Goal: Information Seeking & Learning: Learn about a topic

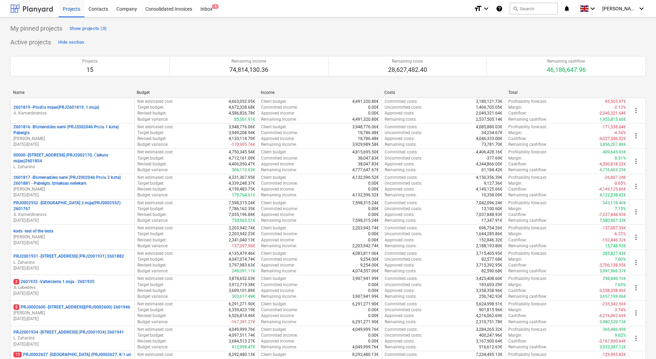
click at [30, 11] on div at bounding box center [31, 8] width 43 height 17
click at [100, 12] on div "Contacts" at bounding box center [98, 9] width 28 height 18
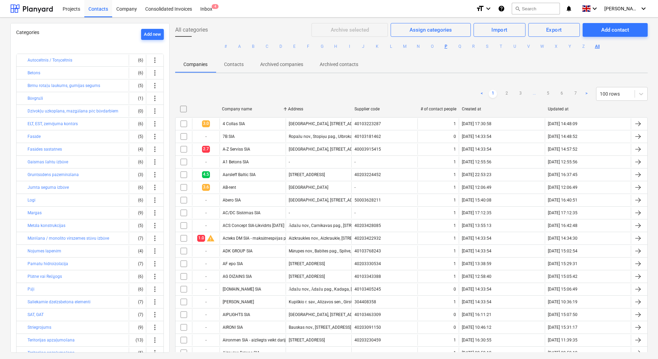
click at [447, 47] on button "P" at bounding box center [446, 46] width 8 height 8
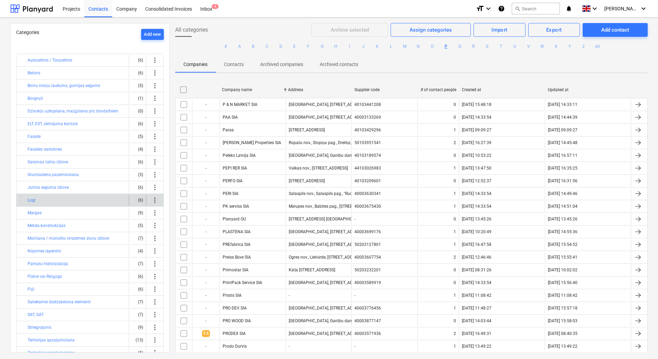
click at [71, 202] on div "Logi" at bounding box center [77, 200] width 98 height 11
click at [32, 201] on button "Logi" at bounding box center [32, 200] width 8 height 8
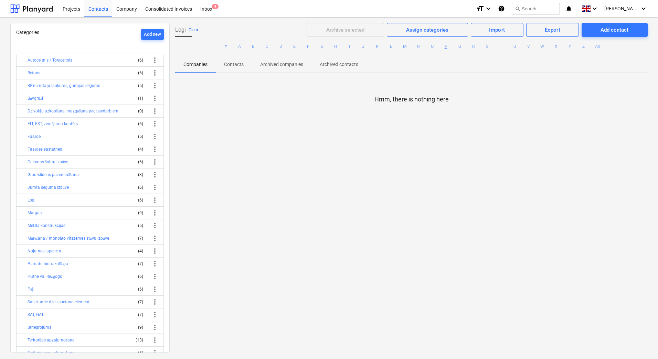
click at [196, 30] on button "Clear" at bounding box center [194, 30] width 10 height 8
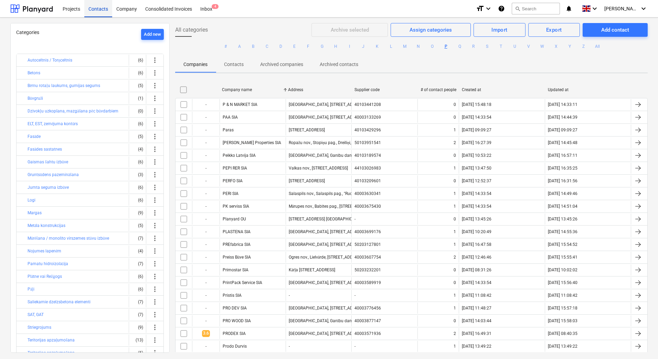
click at [101, 10] on div "Contacts" at bounding box center [98, 9] width 28 height 18
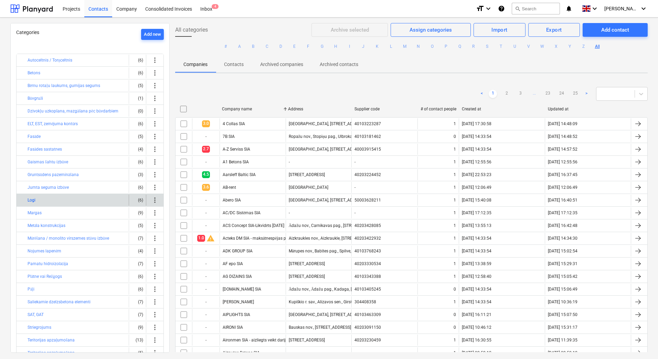
click at [32, 199] on button "Logi" at bounding box center [32, 200] width 8 height 8
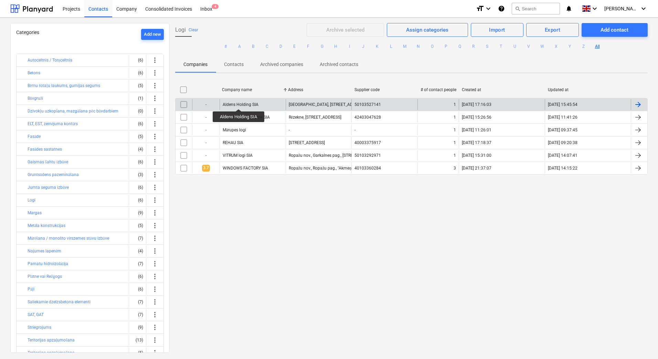
click at [239, 103] on div "Aldens Holding SIA" at bounding box center [241, 104] width 36 height 5
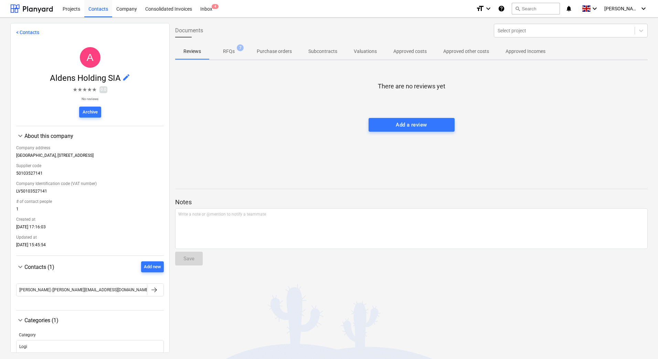
click at [227, 54] on p "RFQs" at bounding box center [229, 51] width 12 height 7
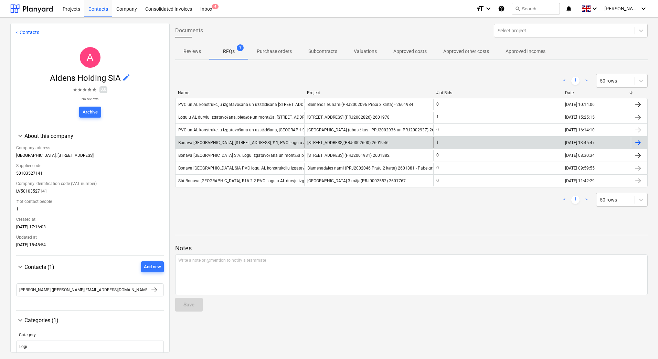
click at [258, 144] on div "Bonava [GEOGRAPHIC_DATA], [STREET_ADDRESS], Ē-1, PVC Logu u AL durvju izgatavoš…" at bounding box center [282, 142] width 209 height 5
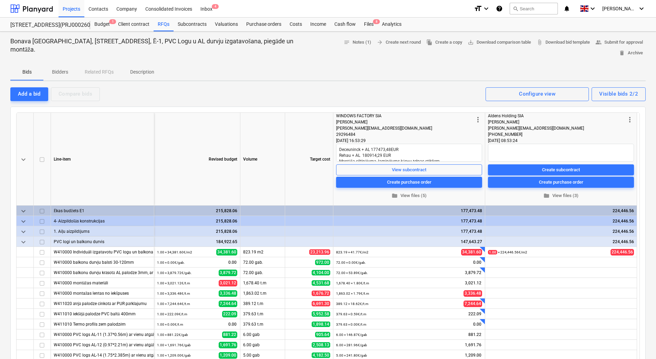
click at [64, 69] on p "Bidders" at bounding box center [60, 72] width 17 height 7
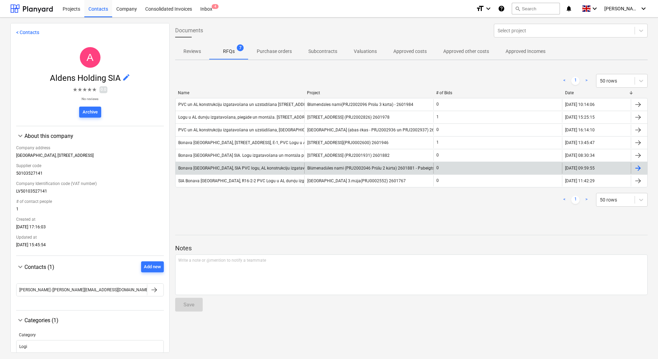
click at [251, 169] on div "Bonava [GEOGRAPHIC_DATA], SIA PVC logu, AL konstrukciju izgatavošana un montāža…" at bounding box center [277, 168] width 198 height 5
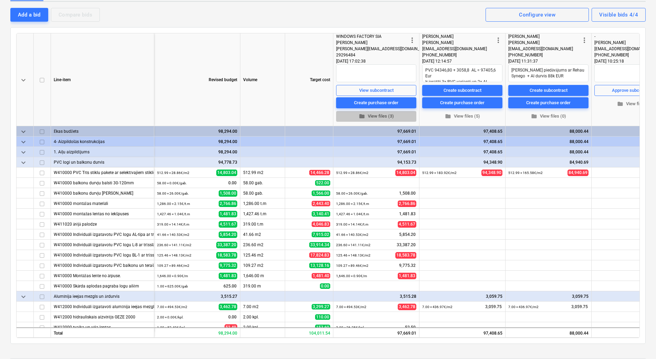
click at [376, 117] on span "folder View files (3)" at bounding box center [376, 117] width 75 height 8
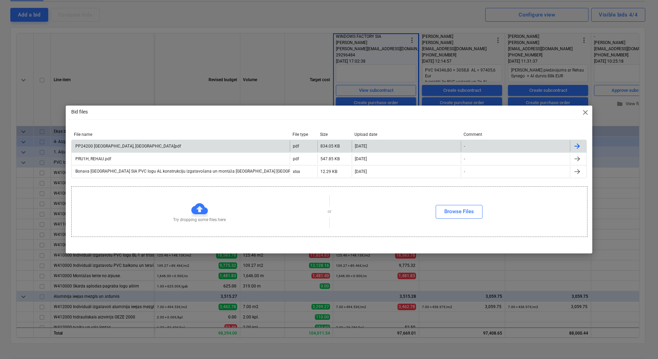
click at [122, 147] on div "PP24200 [GEOGRAPHIC_DATA], [GEOGRAPHIC_DATA]pdf" at bounding box center [127, 146] width 107 height 5
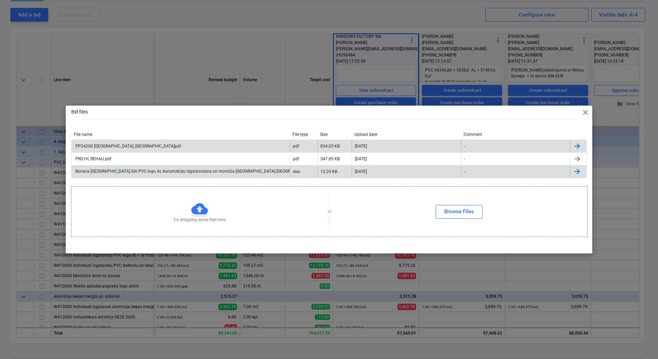
click at [110, 171] on div "Bonava [GEOGRAPHIC_DATA] SIA PVC logu AL konstrukciju izgatavošana un montāža […" at bounding box center [198, 171] width 249 height 5
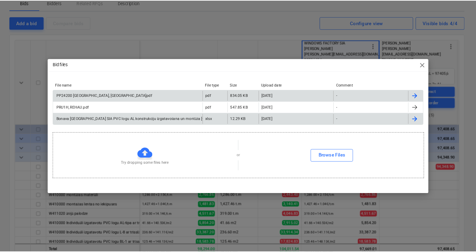
scroll to position [103, 0]
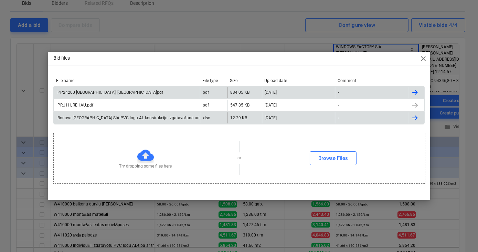
drag, startPoint x: 464, startPoint y: 68, endPoint x: 422, endPoint y: 62, distance: 42.5
click at [422, 62] on span "close" at bounding box center [423, 58] width 8 height 8
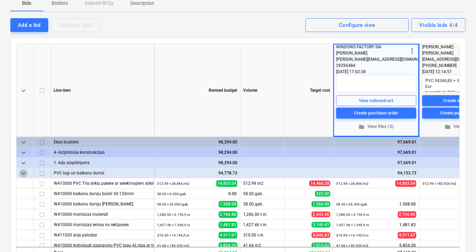
click at [20, 174] on span "keyboard_arrow_down" at bounding box center [23, 173] width 8 height 8
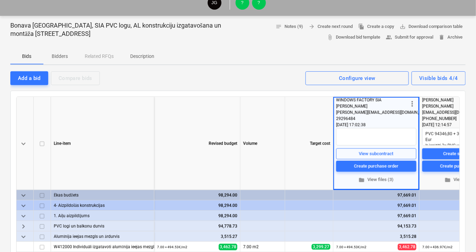
scroll to position [0, 0]
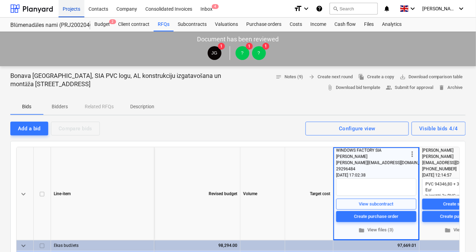
click at [73, 9] on div "Projects" at bounding box center [72, 9] width 26 height 18
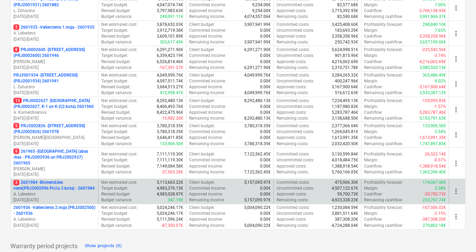
scroll to position [250, 0]
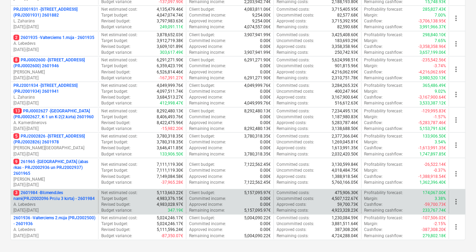
click at [51, 190] on p "3 2601984 - Blūmendāles nami(PRJ2002096 Prūšu 3 kārta) - 2601984" at bounding box center [54, 196] width 82 height 12
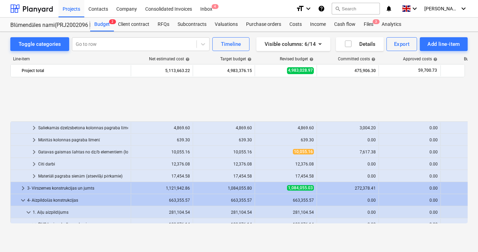
scroll to position [154, 0]
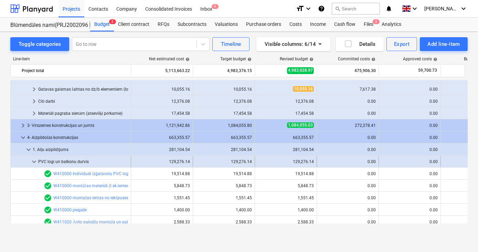
click at [35, 161] on span "keyboard_arrow_down" at bounding box center [34, 161] width 8 height 8
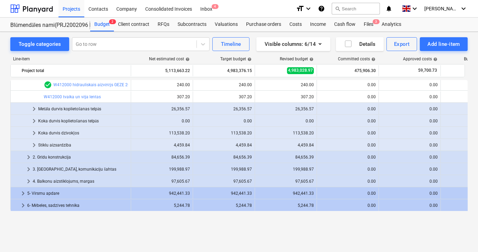
scroll to position [217, 0]
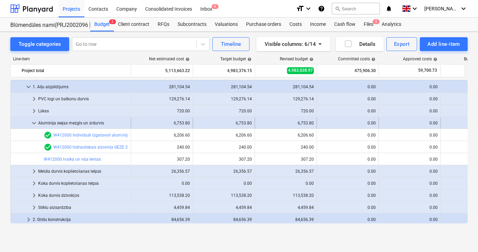
click at [32, 122] on span "keyboard_arrow_down" at bounding box center [34, 123] width 8 height 8
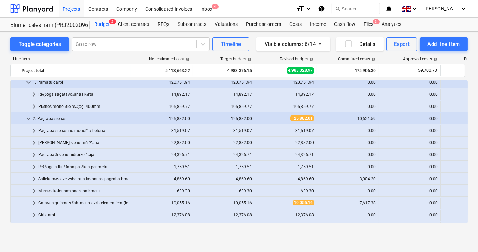
scroll to position [29, 0]
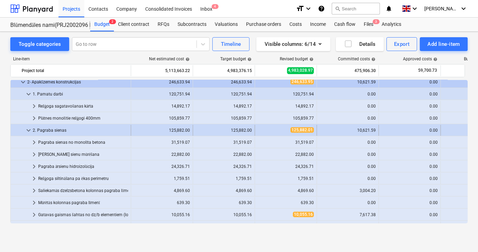
click at [27, 129] on span "keyboard_arrow_down" at bounding box center [28, 130] width 8 height 8
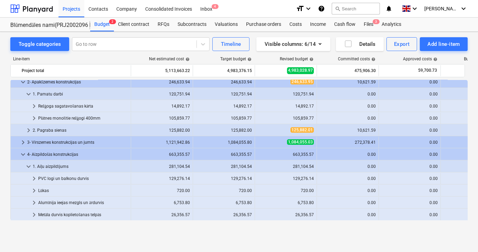
scroll to position [0, 0]
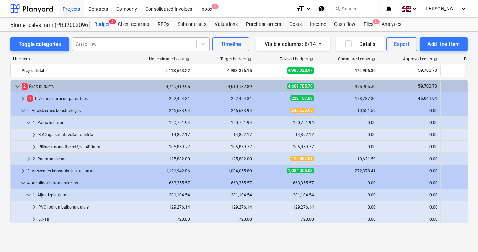
click at [167, 43] on div at bounding box center [134, 44] width 117 height 7
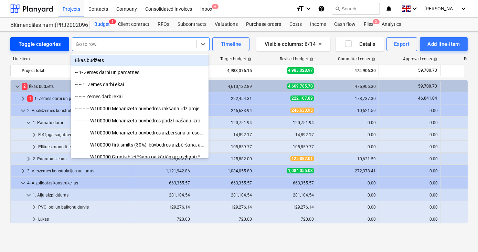
click at [44, 45] on div "Toggle categories" at bounding box center [40, 44] width 42 height 9
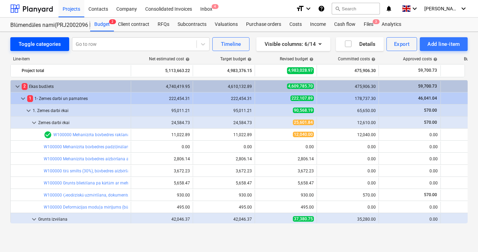
click at [44, 45] on div "Toggle categories" at bounding box center [40, 44] width 42 height 9
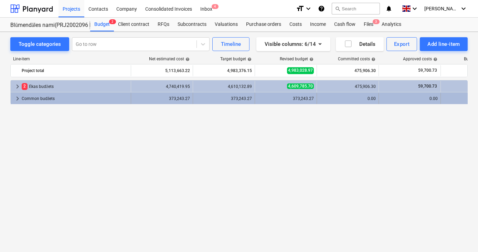
click at [19, 97] on span "keyboard_arrow_right" at bounding box center [17, 98] width 8 height 8
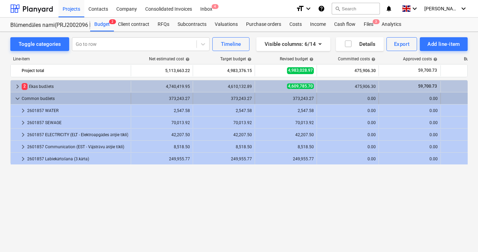
click at [16, 97] on span "keyboard_arrow_down" at bounding box center [17, 98] width 8 height 8
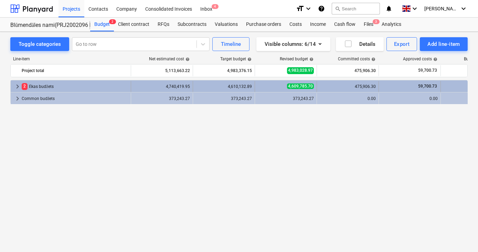
click at [16, 83] on span "keyboard_arrow_right" at bounding box center [17, 86] width 8 height 8
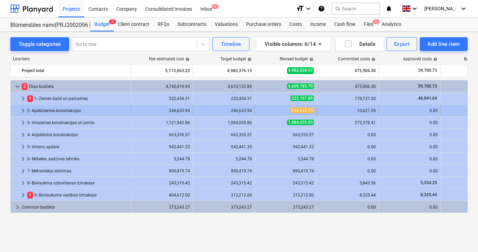
click at [21, 111] on span "keyboard_arrow_right" at bounding box center [23, 110] width 8 height 8
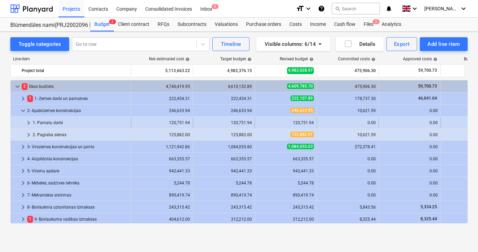
click at [28, 123] on span "keyboard_arrow_right" at bounding box center [28, 122] width 8 height 8
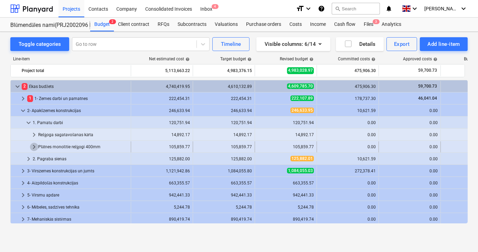
click at [34, 147] on span "keyboard_arrow_right" at bounding box center [34, 147] width 8 height 8
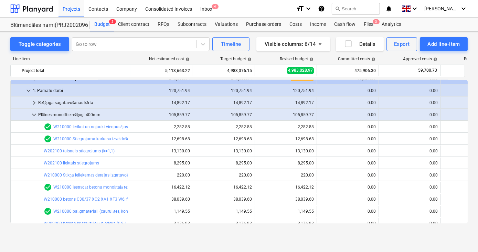
scroll to position [31, 0]
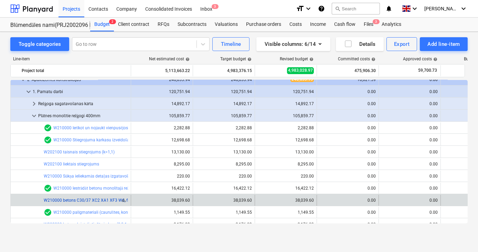
click at [99, 200] on link "W210000 betons C30/37 XC2 XA1 XF3 W6, fr.8-16mm (k=1,05un1,07) ar piegādi un sū…" at bounding box center [132, 200] width 176 height 5
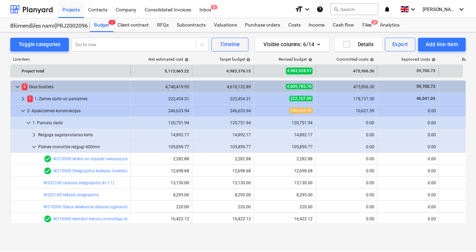
scroll to position [31, 0]
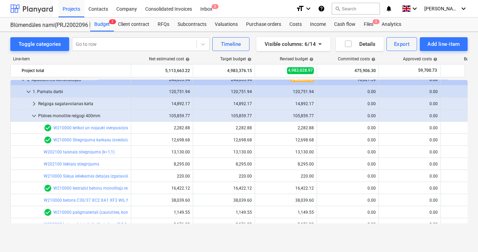
click at [35, 11] on div at bounding box center [31, 8] width 43 height 17
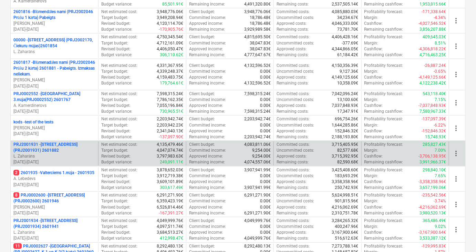
scroll to position [156, 0]
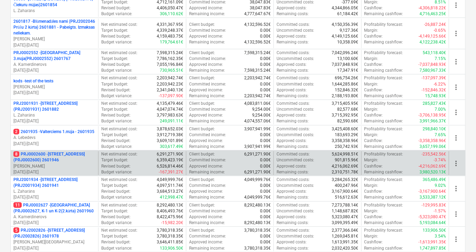
click at [47, 157] on p "8 PRJ0002600 - [STREET_ADDRESS](PRJ0002600) 2601946" at bounding box center [54, 157] width 82 height 12
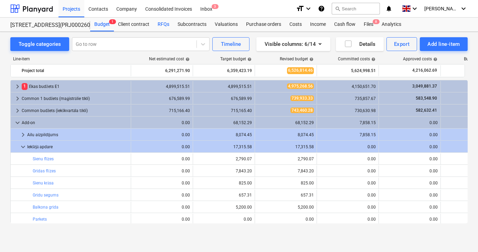
click at [164, 23] on div "RFQs" at bounding box center [164, 25] width 20 height 14
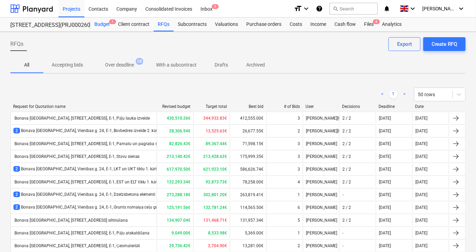
click at [104, 25] on div "Budget 1" at bounding box center [102, 25] width 24 height 14
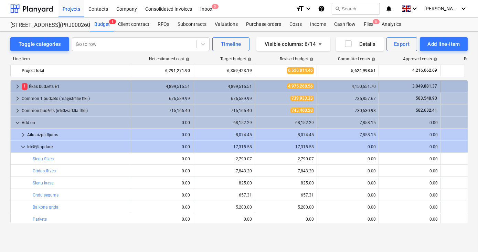
click at [17, 85] on span "keyboard_arrow_right" at bounding box center [17, 86] width 8 height 8
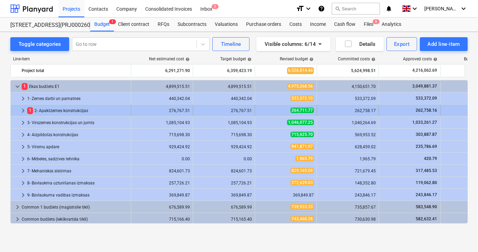
click at [23, 110] on span "keyboard_arrow_right" at bounding box center [23, 110] width 8 height 8
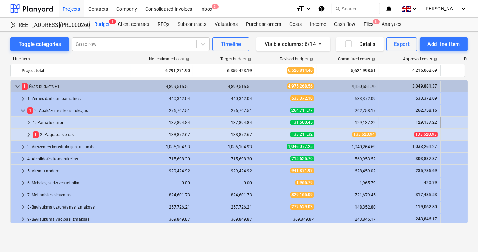
click at [28, 123] on span "keyboard_arrow_right" at bounding box center [28, 122] width 8 height 8
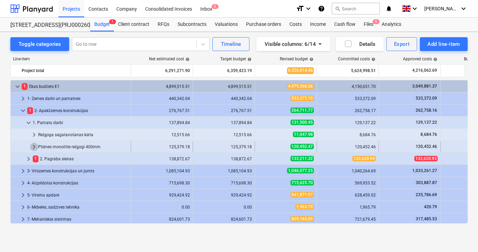
click at [34, 145] on span "keyboard_arrow_right" at bounding box center [34, 147] width 8 height 8
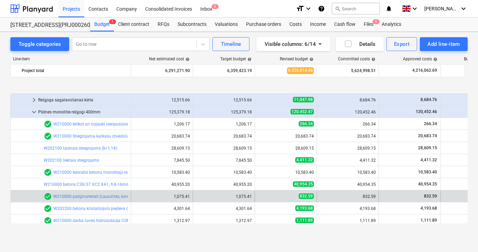
scroll to position [62, 0]
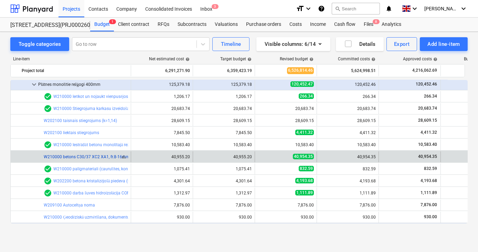
click at [69, 156] on link "W210000 betons C30/37 XC2 XA1, fr.8-16mm (k=1,05) ar piegādi un sūknēšanu" at bounding box center [117, 156] width 147 height 5
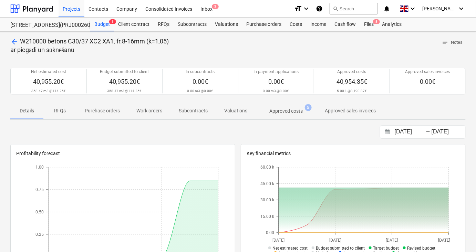
click at [280, 111] on p "Approved costs" at bounding box center [285, 110] width 33 height 7
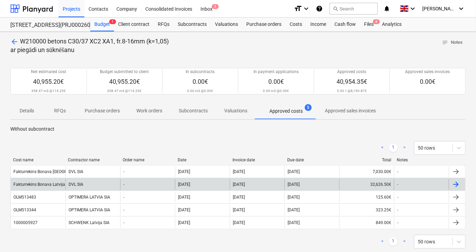
click at [57, 185] on div "Fakturrekins Bonava Latvija 12,03,2025 Vienibas gatve 24.pdf" at bounding box center [70, 184] width 115 height 5
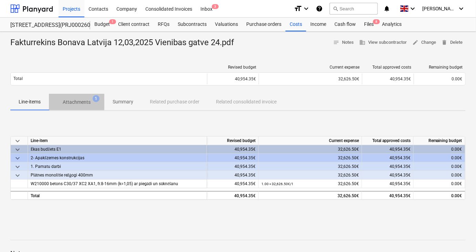
click at [72, 100] on p "Attachments" at bounding box center [77, 101] width 28 height 7
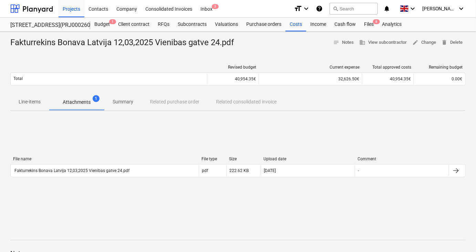
click at [25, 103] on p "Line-items" at bounding box center [30, 101] width 22 height 7
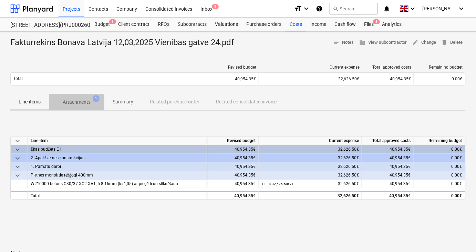
click at [76, 105] on p "Attachments" at bounding box center [77, 101] width 28 height 7
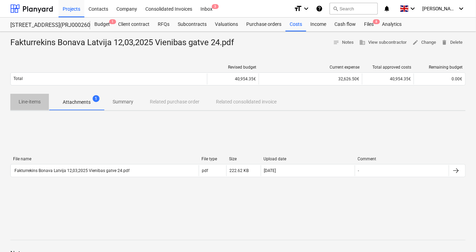
click at [30, 105] on p "Line-items" at bounding box center [30, 101] width 22 height 7
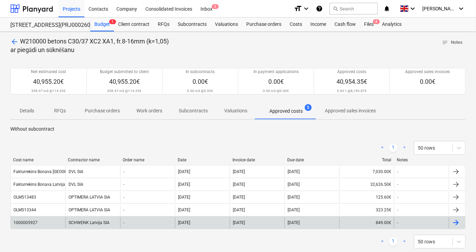
click at [33, 220] on div "1000005927" at bounding box center [25, 222] width 24 height 5
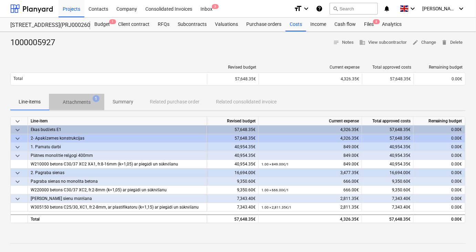
click at [76, 101] on p "Attachments" at bounding box center [77, 101] width 28 height 7
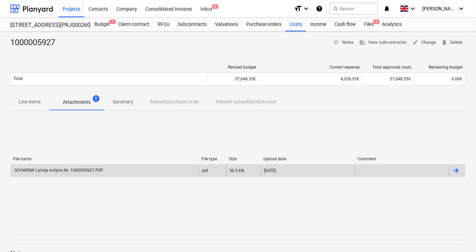
click at [65, 171] on div "SCHWENK Latvija e-rēķins Nr. 1000005927.PDF" at bounding box center [58, 170] width 90 height 5
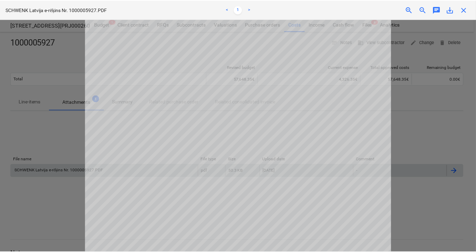
scroll to position [125, 0]
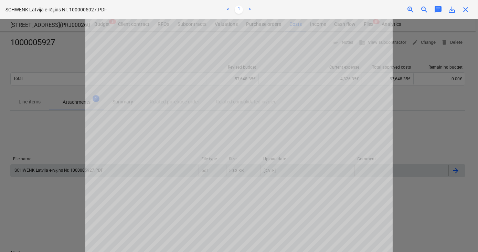
click at [68, 135] on div at bounding box center [239, 135] width 478 height 232
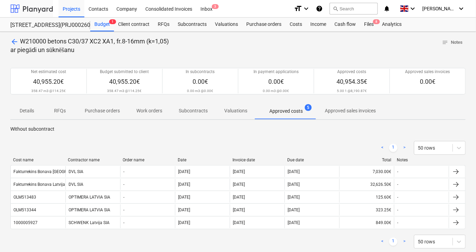
click at [33, 9] on div at bounding box center [31, 8] width 43 height 17
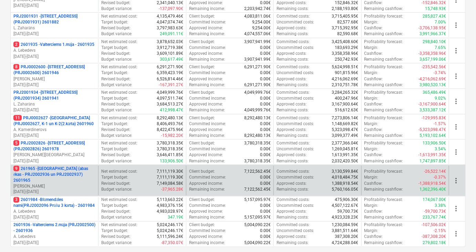
scroll to position [250, 0]
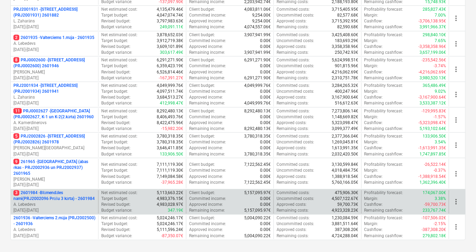
click at [50, 191] on p "3 2601984 - Blūmendāles nami(PRJ2002096 Prūšu 3 kārta) - 2601984" at bounding box center [54, 196] width 82 height 12
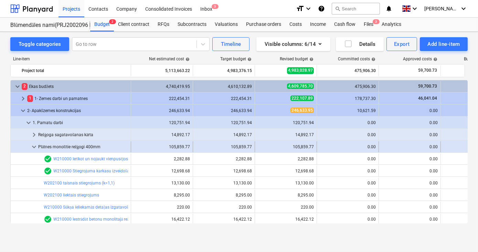
click at [33, 147] on span "keyboard_arrow_down" at bounding box center [34, 147] width 8 height 8
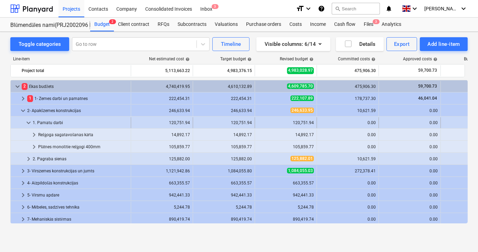
click at [27, 123] on span "keyboard_arrow_down" at bounding box center [28, 122] width 8 height 8
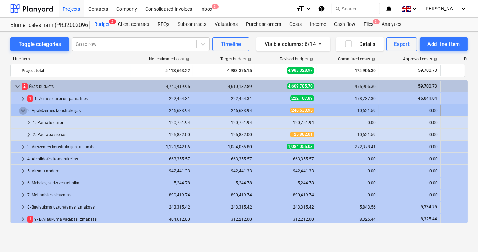
click at [22, 111] on span "keyboard_arrow_down" at bounding box center [23, 110] width 8 height 8
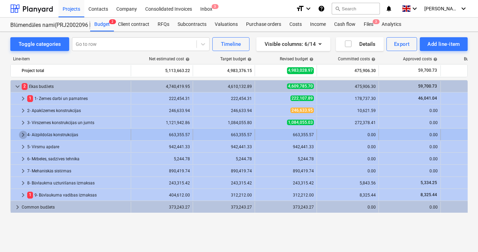
click at [22, 135] on span "keyboard_arrow_right" at bounding box center [23, 134] width 8 height 8
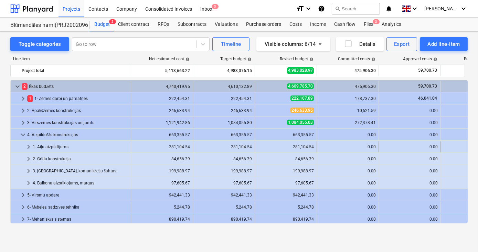
click at [29, 146] on span "keyboard_arrow_right" at bounding box center [28, 147] width 8 height 8
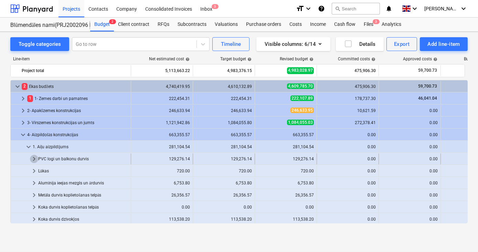
click at [34, 160] on span "keyboard_arrow_right" at bounding box center [34, 159] width 8 height 8
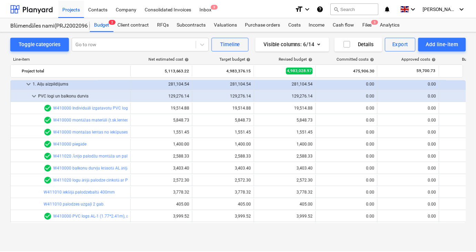
scroll to position [62, 0]
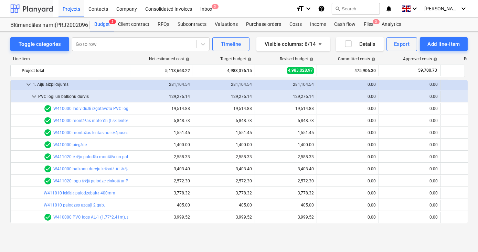
click at [39, 10] on div at bounding box center [31, 8] width 43 height 17
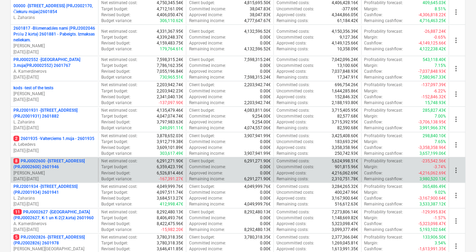
scroll to position [188, 0]
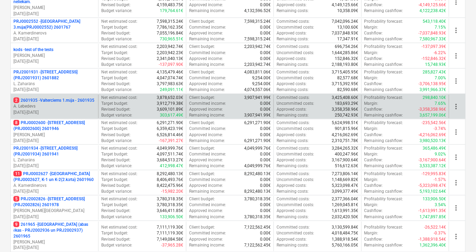
click at [57, 97] on p "2 2601935 - Valterciems 1.māja - 2601935" at bounding box center [53, 100] width 81 height 6
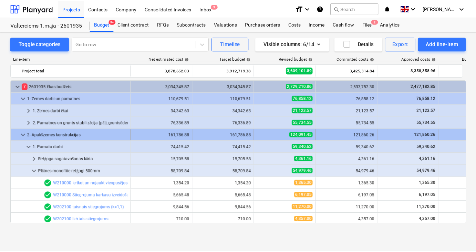
scroll to position [34, 0]
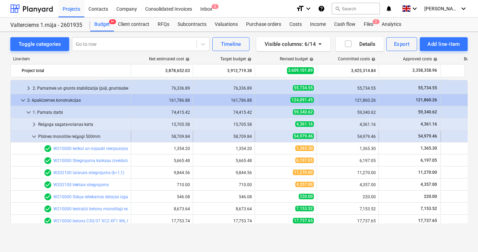
click at [33, 135] on span "keyboard_arrow_down" at bounding box center [34, 136] width 8 height 8
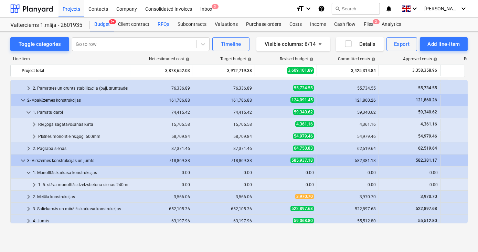
click at [164, 22] on div "RFQs" at bounding box center [164, 25] width 20 height 14
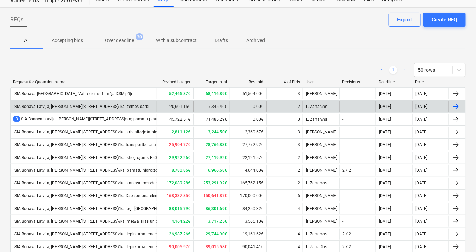
scroll to position [31, 0]
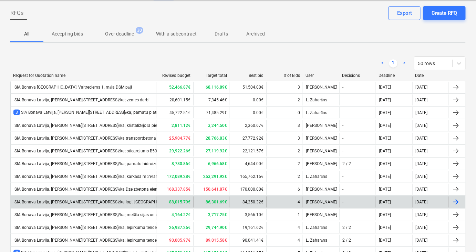
click at [110, 200] on div "SIA Bonava Latvija, [PERSON_NAME][STREET_ADDRESS]ēka logi, [GEOGRAPHIC_DATA]" at bounding box center [93, 201] width 160 height 5
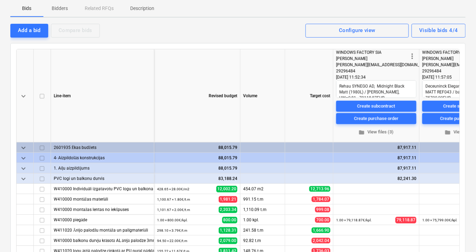
scroll to position [62, 0]
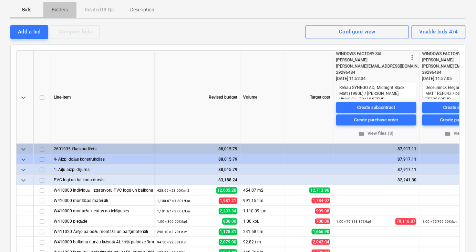
click at [57, 8] on p "Bidders" at bounding box center [60, 9] width 17 height 7
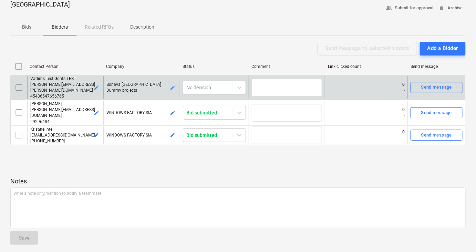
scroll to position [31, 0]
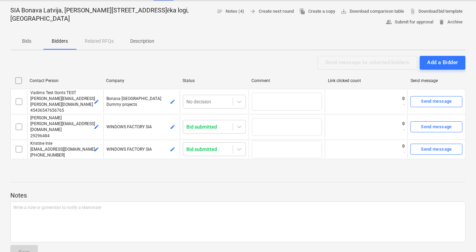
scroll to position [62, 0]
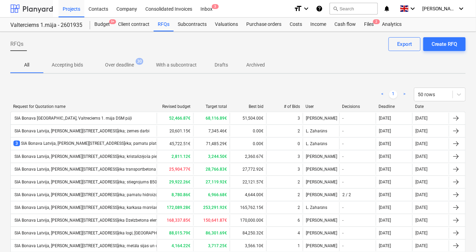
click at [35, 9] on div at bounding box center [31, 8] width 43 height 17
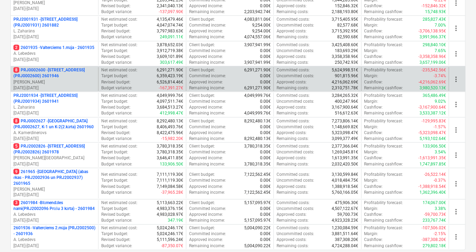
scroll to position [250, 0]
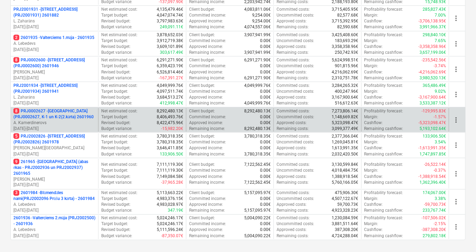
click at [38, 116] on p "8 PRJ0002627 - [GEOGRAPHIC_DATA] (PRJ0002627, K-1 un K-2(2.kārta) 2601960" at bounding box center [54, 114] width 82 height 12
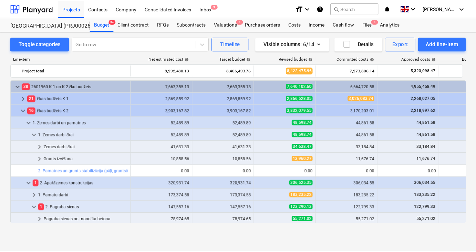
scroll to position [196, 0]
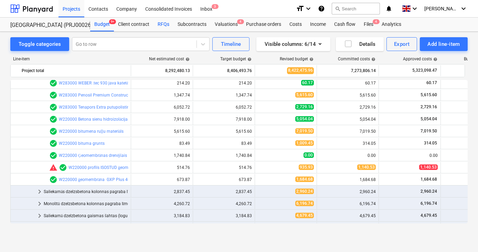
click at [161, 24] on div "RFQs" at bounding box center [164, 25] width 20 height 14
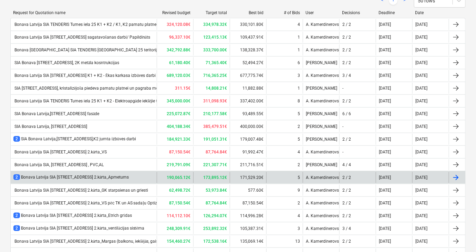
scroll to position [94, 0]
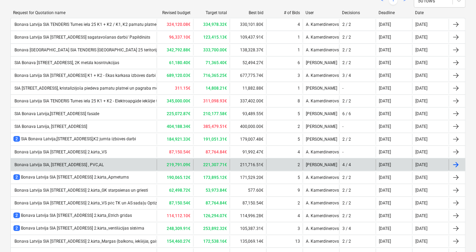
click at [89, 164] on div "Bonava Latvija SIA, [STREET_ADDRESS] , PVC,AL" at bounding box center [58, 164] width 90 height 5
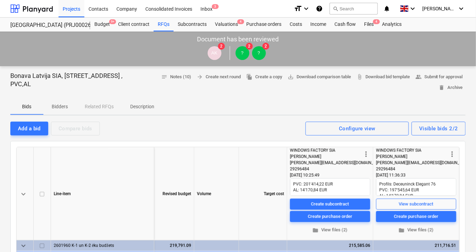
click at [62, 105] on p "Bidders" at bounding box center [60, 106] width 17 height 7
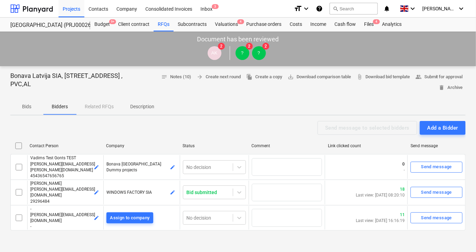
drag, startPoint x: 27, startPoint y: 106, endPoint x: 32, endPoint y: 116, distance: 11.4
click at [26, 106] on p "Bids" at bounding box center [27, 106] width 17 height 7
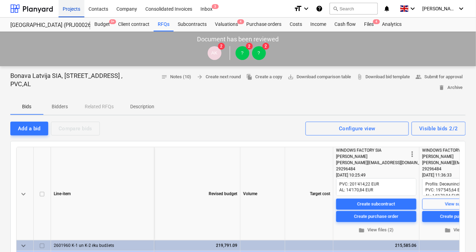
click at [73, 11] on div "Projects" at bounding box center [72, 9] width 26 height 18
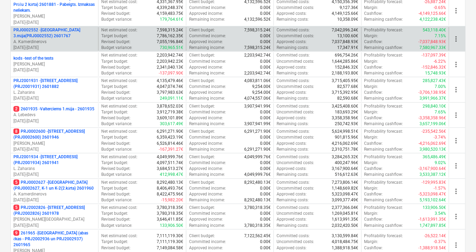
scroll to position [250, 0]
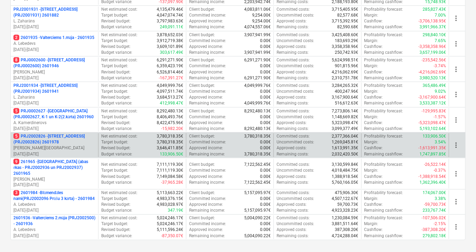
click at [59, 135] on p "5 PRJ2002826 - [STREET_ADDRESS] (PRJ2002826) 2601978" at bounding box center [54, 139] width 82 height 12
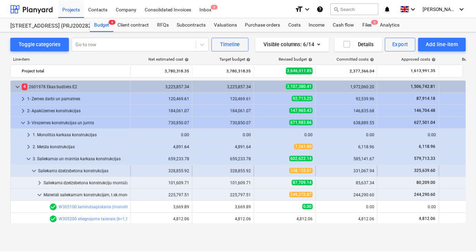
scroll to position [69, 0]
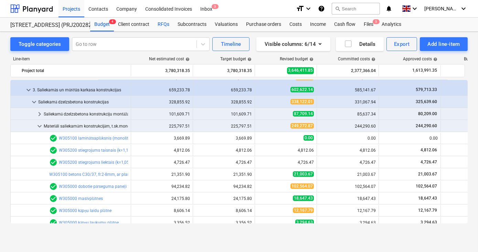
click at [162, 24] on div "RFQs" at bounding box center [164, 25] width 20 height 14
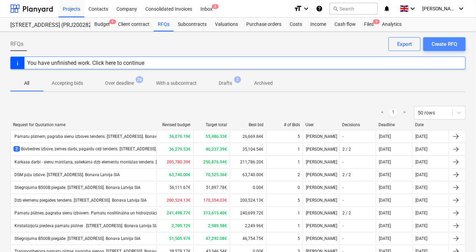
click at [441, 42] on div "Create RFQ" at bounding box center [444, 44] width 26 height 9
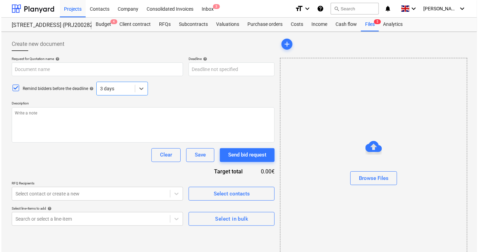
scroll to position [24, 0]
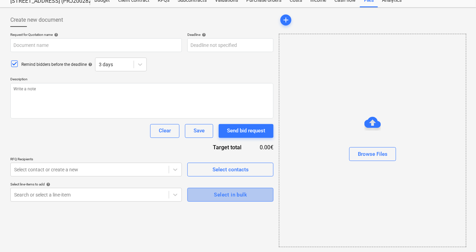
click at [225, 196] on div "Select in bulk" at bounding box center [230, 194] width 33 height 9
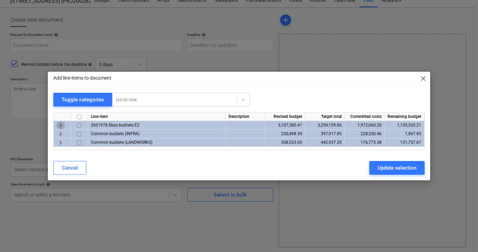
click at [60, 126] on span "keyboard_arrow_right" at bounding box center [60, 125] width 8 height 8
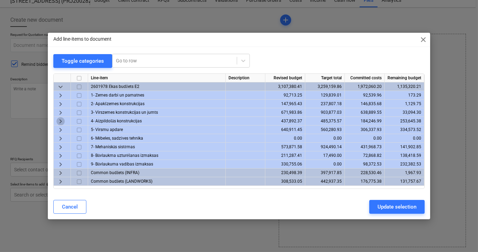
click at [60, 122] on span "keyboard_arrow_right" at bounding box center [60, 121] width 8 height 8
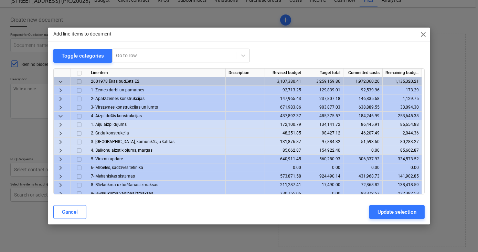
click at [60, 124] on span "keyboard_arrow_right" at bounding box center [60, 124] width 8 height 8
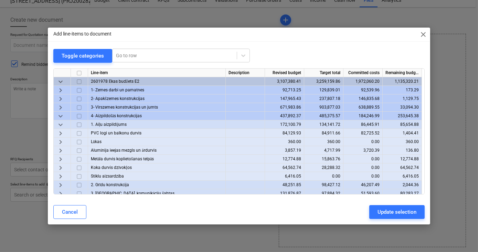
click at [60, 134] on span "keyboard_arrow_right" at bounding box center [60, 133] width 8 height 8
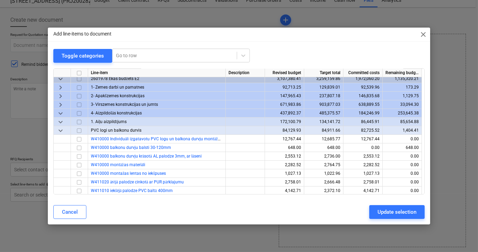
scroll to position [0, 0]
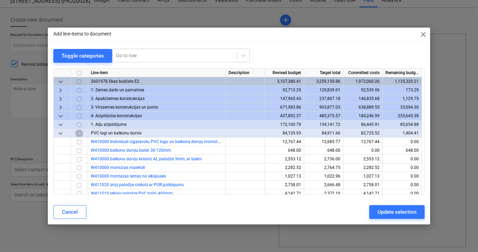
click at [80, 133] on input "checkbox" at bounding box center [79, 133] width 8 height 8
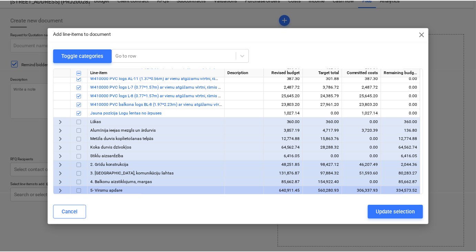
scroll to position [188, 0]
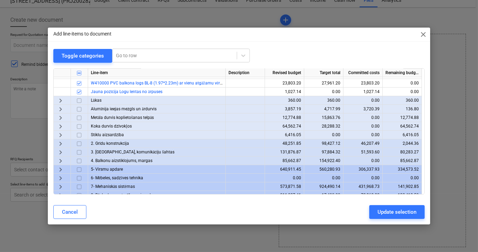
click at [62, 108] on span "keyboard_arrow_right" at bounding box center [60, 109] width 8 height 8
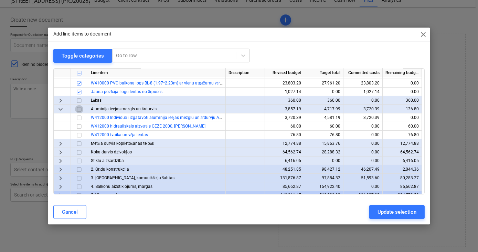
click at [80, 109] on input "checkbox" at bounding box center [79, 109] width 8 height 8
click at [390, 213] on div "Update selection" at bounding box center [397, 211] width 39 height 9
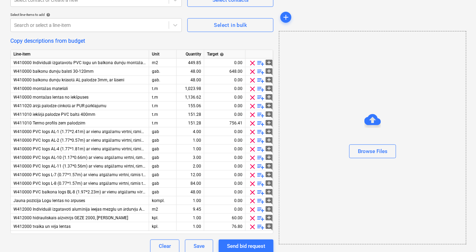
scroll to position [200, 0]
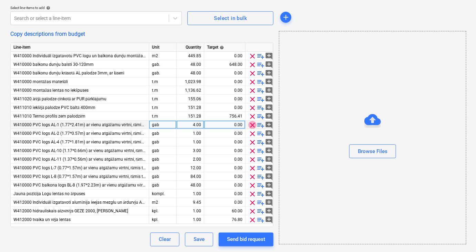
click at [252, 124] on span "clear" at bounding box center [252, 125] width 8 height 8
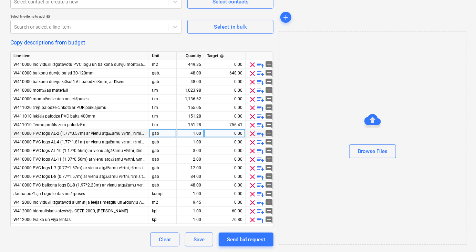
click at [252, 131] on span "clear" at bounding box center [252, 133] width 8 height 8
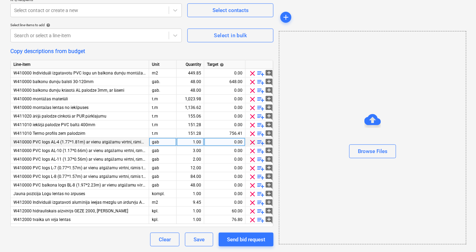
scroll to position [183, 0]
click at [252, 142] on span "clear" at bounding box center [252, 142] width 8 height 8
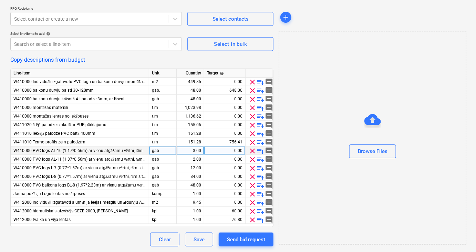
click at [251, 151] on span "clear" at bounding box center [252, 151] width 8 height 8
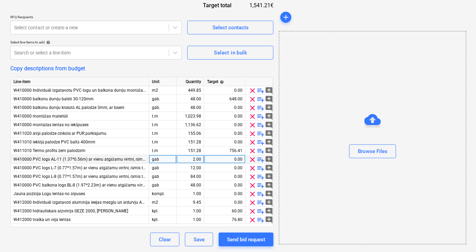
scroll to position [166, 0]
click at [251, 159] on span "clear" at bounding box center [252, 159] width 8 height 8
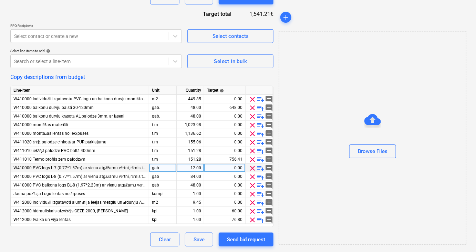
scroll to position [157, 0]
click at [252, 167] on span "clear" at bounding box center [252, 168] width 8 height 8
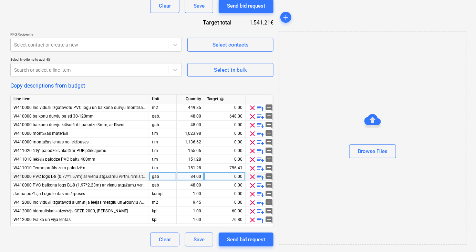
scroll to position [149, 0]
click at [252, 177] on span "clear" at bounding box center [252, 176] width 8 height 8
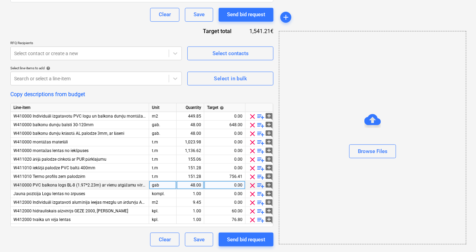
click at [252, 185] on span "clear" at bounding box center [252, 185] width 8 height 8
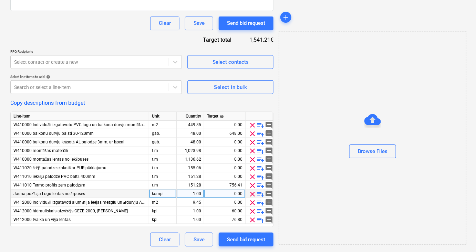
scroll to position [132, 0]
click at [253, 176] on span "clear" at bounding box center [252, 176] width 8 height 8
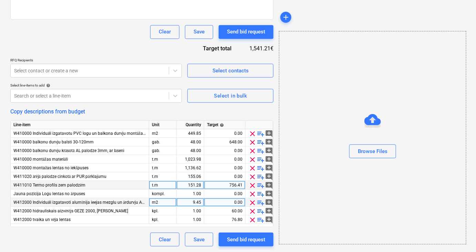
scroll to position [123, 0]
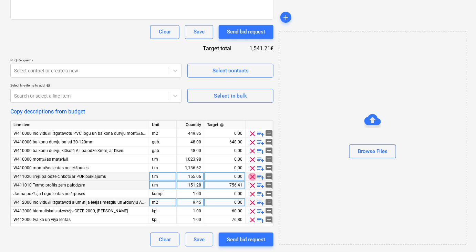
click at [251, 176] on span "clear" at bounding box center [252, 176] width 8 height 8
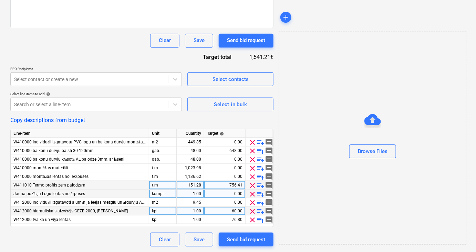
scroll to position [114, 0]
click at [252, 141] on span "clear" at bounding box center [252, 142] width 8 height 8
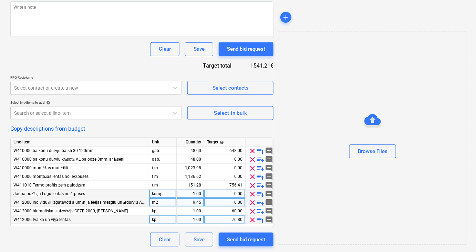
click at [252, 193] on span "clear" at bounding box center [252, 194] width 8 height 8
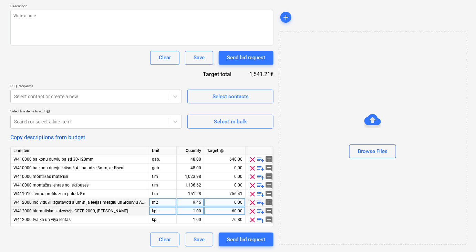
scroll to position [97, 0]
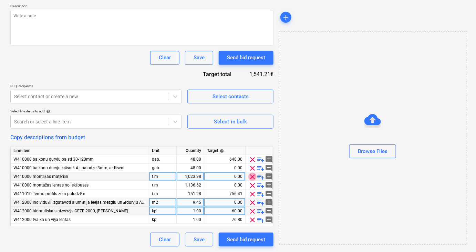
click at [251, 175] on span "clear" at bounding box center [252, 176] width 8 height 8
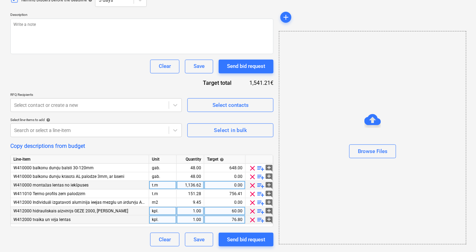
click at [252, 184] on span "clear" at bounding box center [252, 185] width 8 height 8
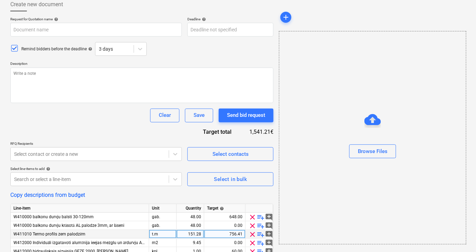
scroll to position [0, 0]
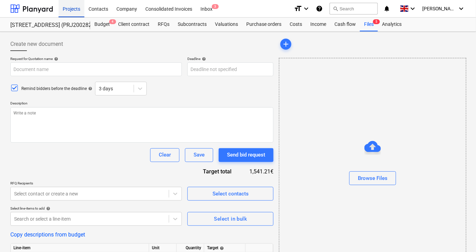
click at [72, 8] on div "Projects" at bounding box center [72, 9] width 26 height 18
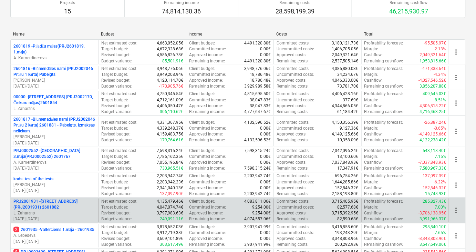
scroll to position [62, 0]
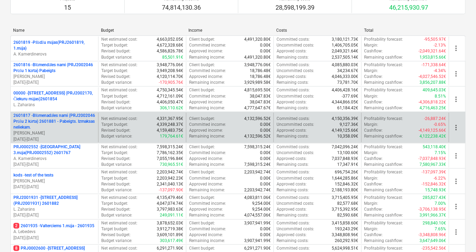
click at [43, 120] on p "2601817 - Blūmenadāles nami (PRJ2002046 Prūšu 2 kārta) 2601881 - Pabeigts. Izma…" at bounding box center [54, 122] width 82 height 18
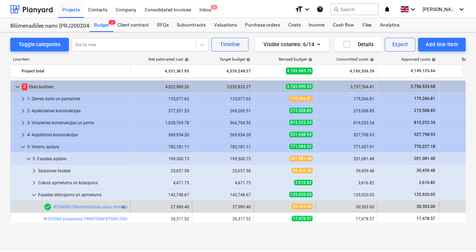
scroll to position [107, 0]
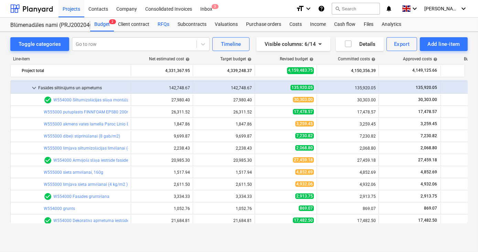
click at [160, 24] on div "RFQs" at bounding box center [164, 25] width 20 height 14
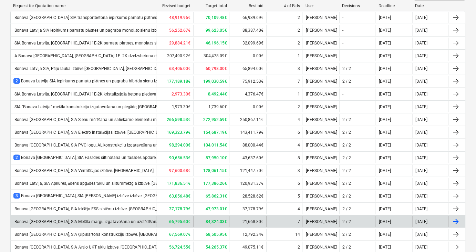
scroll to position [94, 0]
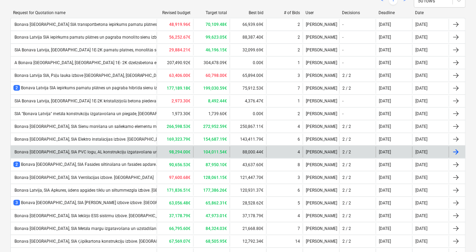
click at [90, 150] on div "Bonava [GEOGRAPHIC_DATA], SIA PVC logu, AL konstrukciju izgatavošana un montāža…" at bounding box center [112, 151] width 199 height 5
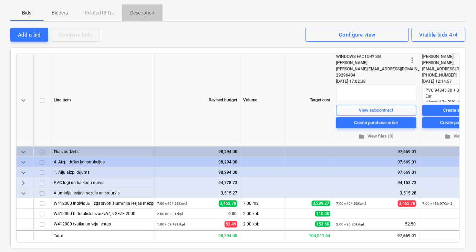
click at [143, 11] on p "Description" at bounding box center [142, 12] width 24 height 7
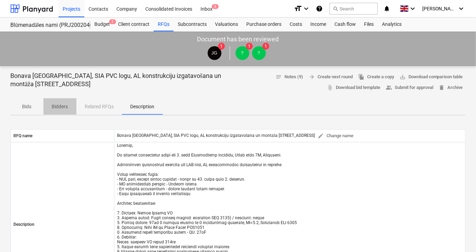
click at [60, 107] on p "Bidders" at bounding box center [60, 106] width 17 height 7
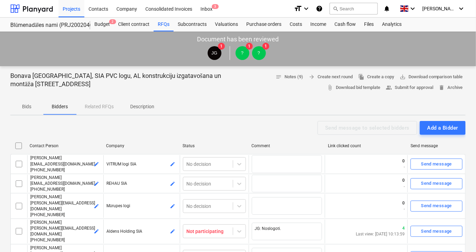
click at [24, 106] on p "Bids" at bounding box center [27, 106] width 17 height 7
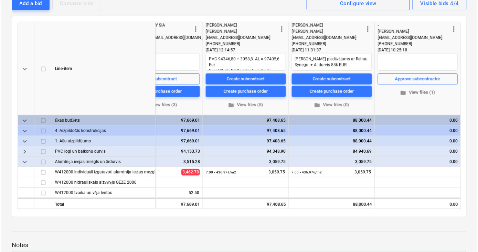
scroll to position [0, 214]
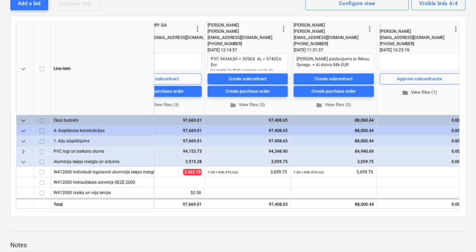
click at [417, 93] on span "folder View files (1)" at bounding box center [419, 93] width 75 height 8
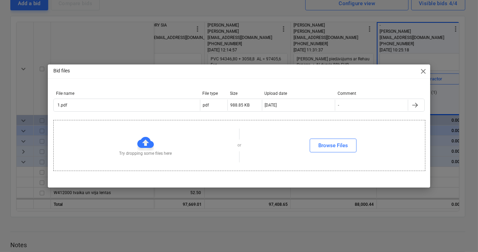
scroll to position [0, 218]
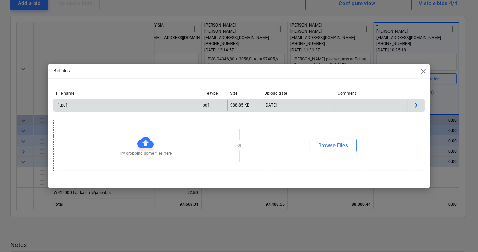
click at [104, 105] on div "1.pdf" at bounding box center [127, 104] width 146 height 11
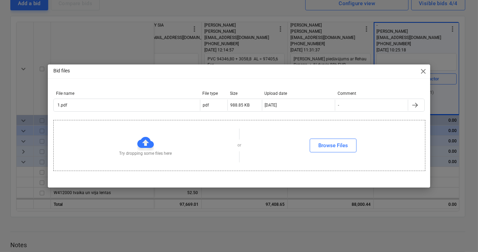
click at [422, 72] on span "close" at bounding box center [423, 71] width 8 height 8
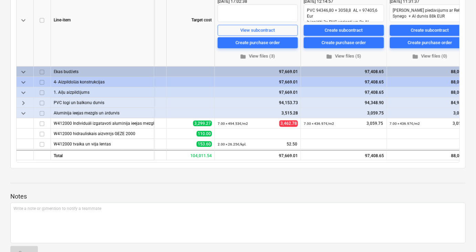
scroll to position [166, 0]
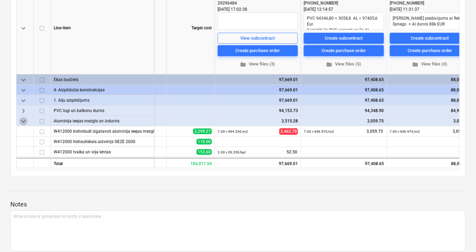
click at [22, 122] on span "keyboard_arrow_down" at bounding box center [23, 121] width 8 height 8
type textarea "x"
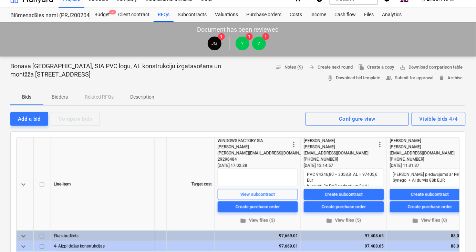
scroll to position [0, 0]
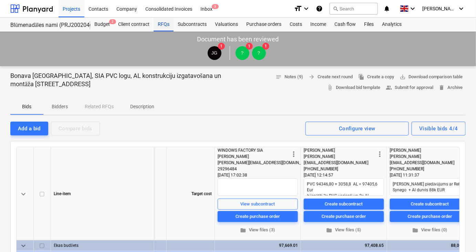
click at [164, 28] on div "RFQs" at bounding box center [164, 25] width 20 height 14
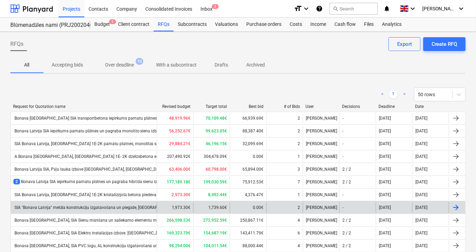
click at [86, 208] on div "SIA "Bonava Latvija" metāla konstrukciju izgatavošana un piegāde, [GEOGRAPHIC_D…" at bounding box center [116, 207] width 206 height 5
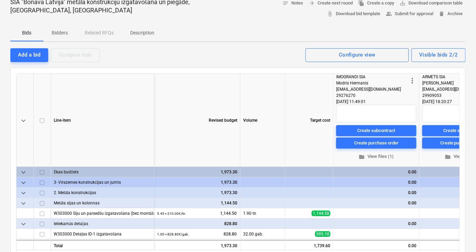
scroll to position [31, 0]
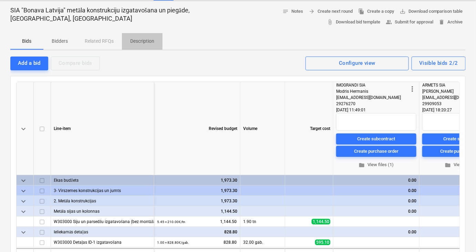
click at [141, 42] on p "Description" at bounding box center [142, 41] width 24 height 7
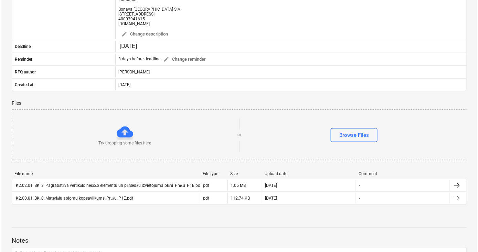
scroll to position [250, 0]
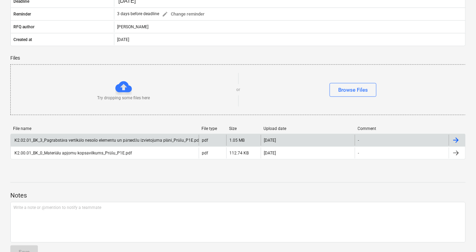
click at [90, 143] on div "K2.02.01_BK_3_Pagrabstāva vertikālo nesošo elementu un pārsedžu izvietojuma plā…" at bounding box center [106, 140] width 187 height 5
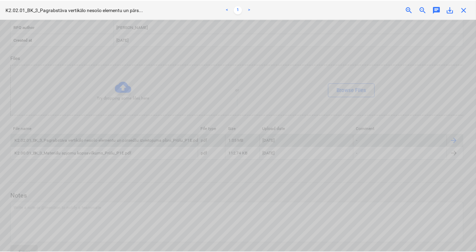
scroll to position [754, 1217]
click at [463, 10] on span "close" at bounding box center [466, 10] width 8 height 8
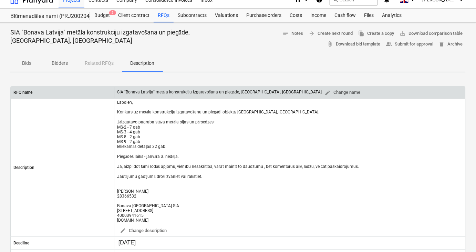
scroll to position [0, 0]
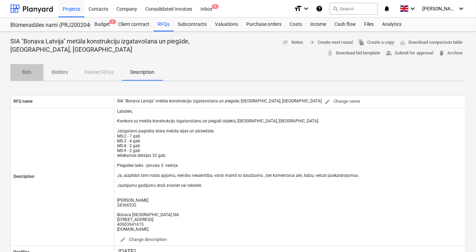
click at [28, 72] on p "Bids" at bounding box center [27, 72] width 17 height 7
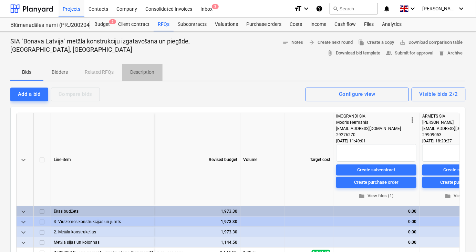
click at [139, 72] on p "Description" at bounding box center [142, 72] width 24 height 7
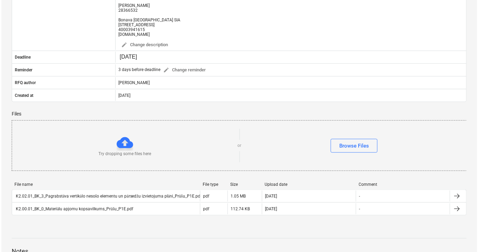
scroll to position [219, 0]
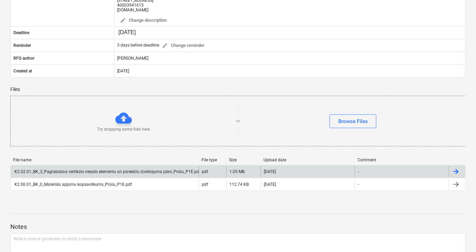
click at [99, 174] on div "K2.02.01_BK_3_Pagrabstāva vertikālo nesošo elementu un pārsedžu izvietojuma plā…" at bounding box center [106, 171] width 187 height 5
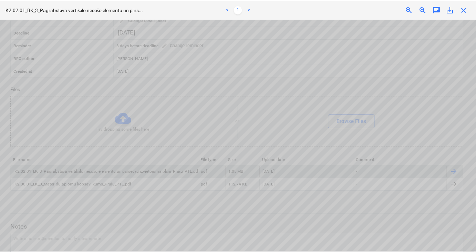
scroll to position [785, 1]
click at [469, 9] on span "close" at bounding box center [466, 10] width 8 height 8
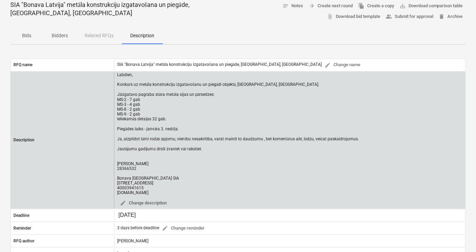
scroll to position [31, 0]
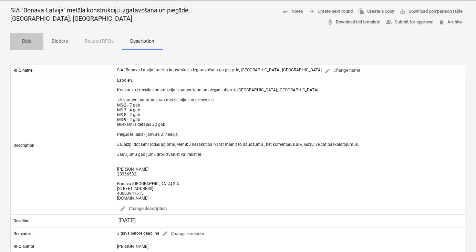
click at [28, 42] on p "Bids" at bounding box center [27, 41] width 17 height 7
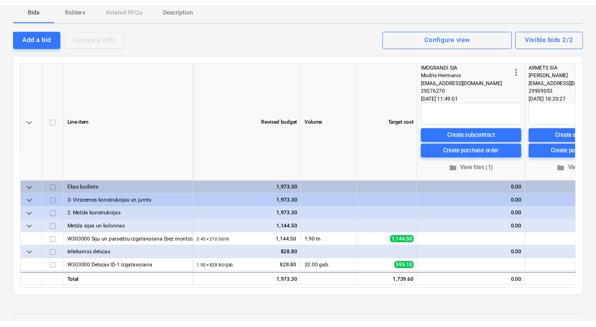
scroll to position [31, 0]
